Goal: Task Accomplishment & Management: Manage account settings

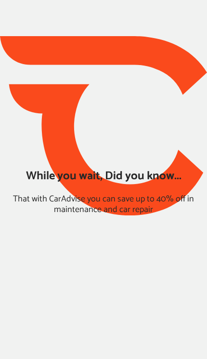
type input "*****"
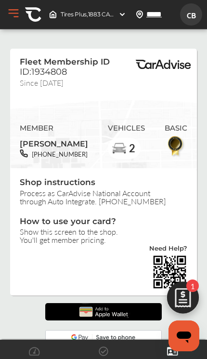
scroll to position [174, 0]
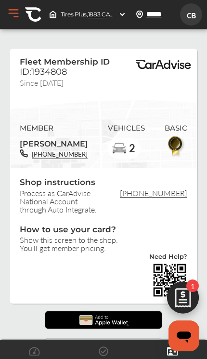
click at [186, 301] on img at bounding box center [183, 300] width 46 height 46
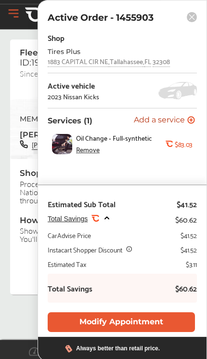
scroll to position [9, 0]
click at [16, 306] on link at bounding box center [103, 310] width 194 height 17
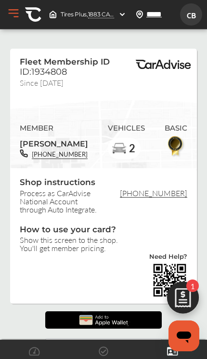
click at [143, 284] on div at bounding box center [98, 281] width 177 height 36
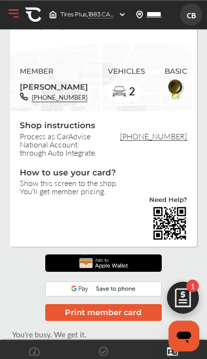
scroll to position [56, 0]
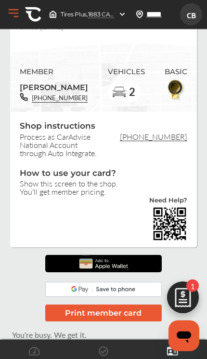
click at [195, 13] on span "CB" at bounding box center [191, 15] width 17 height 18
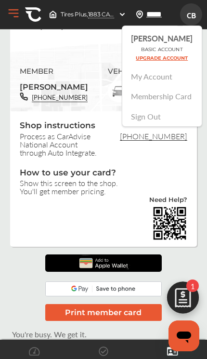
click at [181, 100] on link "Membership Card" at bounding box center [162, 96] width 61 height 11
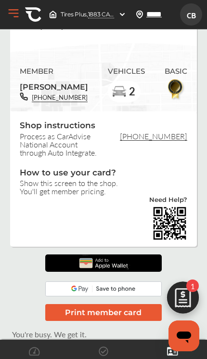
click at [197, 16] on span "CB" at bounding box center [191, 15] width 17 height 18
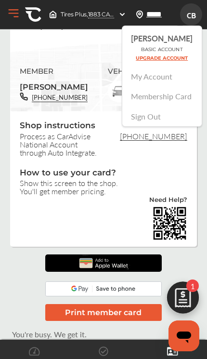
click at [174, 100] on link "Membership Card" at bounding box center [162, 96] width 61 height 11
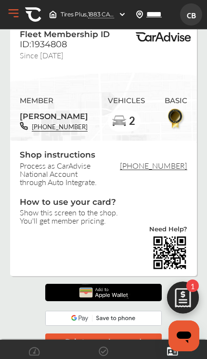
scroll to position [27, 0]
click at [171, 253] on img at bounding box center [170, 253] width 36 height 36
click at [195, 20] on span "CB" at bounding box center [191, 15] width 17 height 18
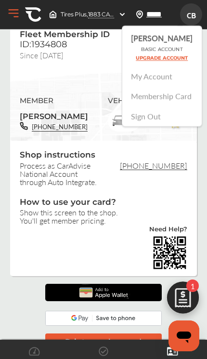
click at [187, 100] on link "Membership Card" at bounding box center [162, 96] width 61 height 11
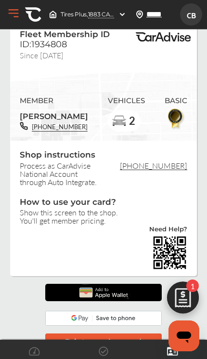
scroll to position [42, 0]
